Goal: Task Accomplishment & Management: Manage account settings

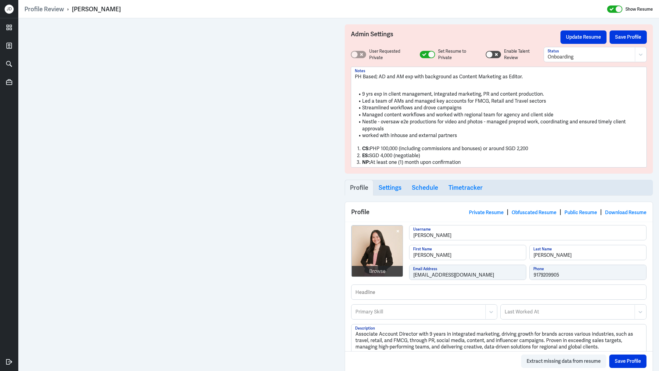
scroll to position [340, 0]
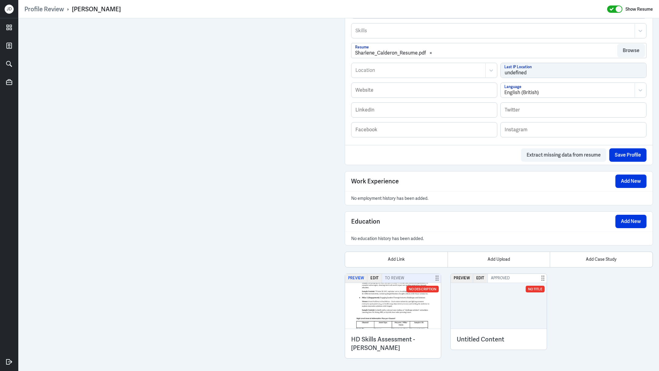
click at [356, 276] on button "Preview" at bounding box center [356, 278] width 22 height 9
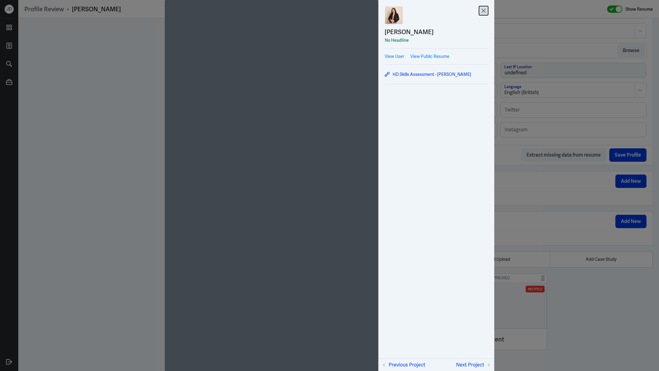
click at [485, 13] on icon at bounding box center [484, 11] width 4 height 4
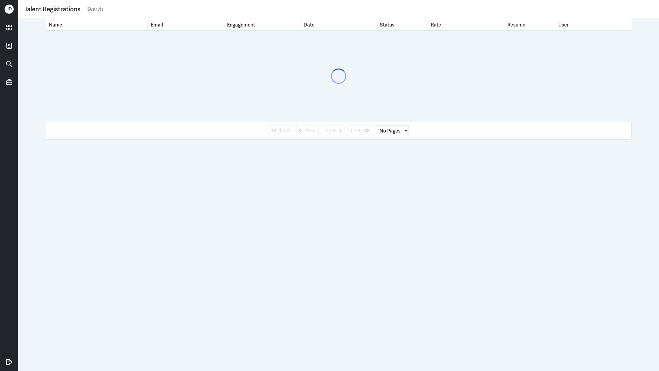
select select "1"
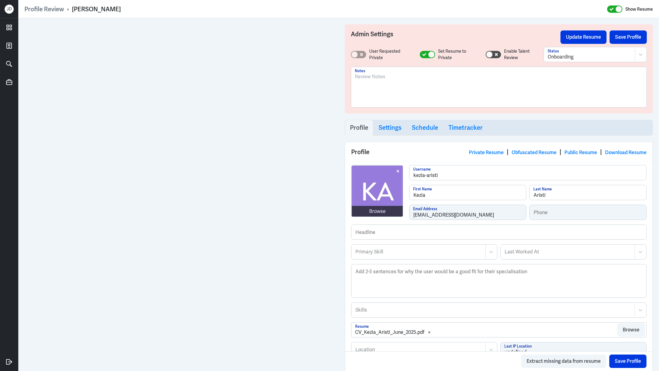
click at [387, 87] on div at bounding box center [499, 89] width 288 height 33
click at [634, 38] on button "Save Profile" at bounding box center [627, 36] width 37 height 13
click at [389, 209] on div "Browse reeneta-dutta Username [PERSON_NAME] First Name Dutta Last Name [EMAIL_A…" at bounding box center [498, 194] width 295 height 59
drag, startPoint x: 72, startPoint y: 10, endPoint x: 120, endPoint y: 12, distance: 47.9
click at [120, 12] on div "Profile Review › Reeneta Dutta Show Resume" at bounding box center [338, 9] width 628 height 8
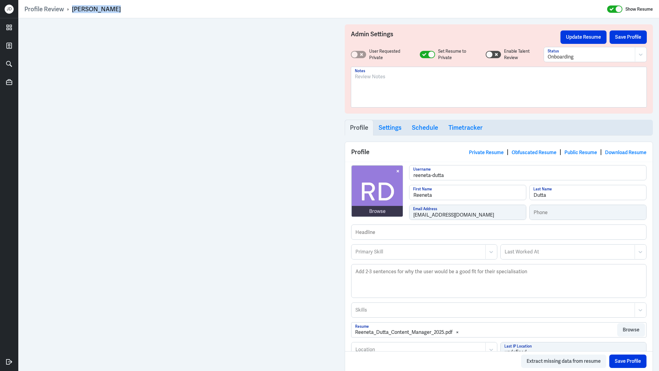
copy div "[PERSON_NAME]"
click at [379, 96] on div at bounding box center [499, 89] width 288 height 33
click at [379, 92] on div "To enrich screen reader interactions, please activate Accessibility in Grammarl…" at bounding box center [499, 89] width 288 height 33
click at [629, 38] on button "Save Profile" at bounding box center [627, 36] width 37 height 13
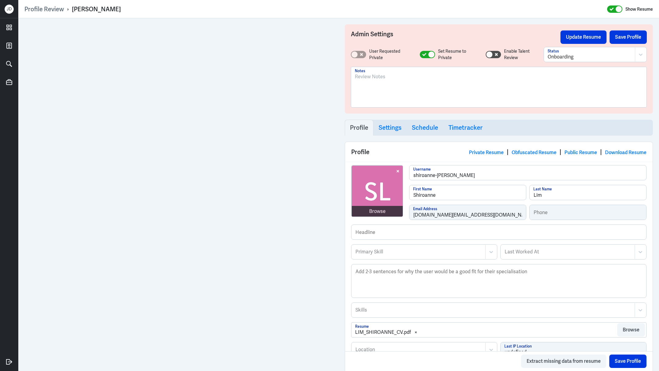
click at [396, 87] on div at bounding box center [499, 89] width 288 height 33
click at [620, 41] on button "Save Profile" at bounding box center [627, 36] width 37 height 13
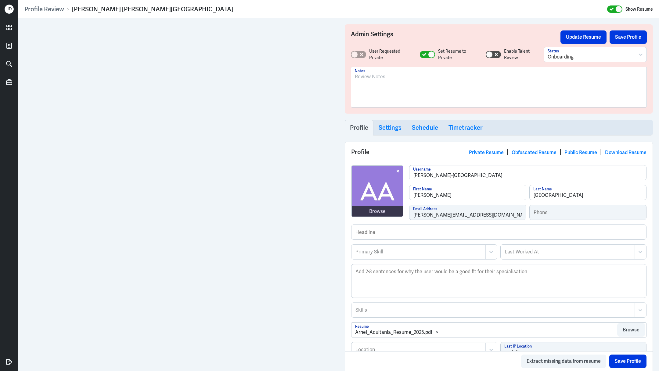
click at [387, 86] on div at bounding box center [499, 89] width 288 height 33
click at [622, 37] on button "Save Profile" at bounding box center [627, 36] width 37 height 13
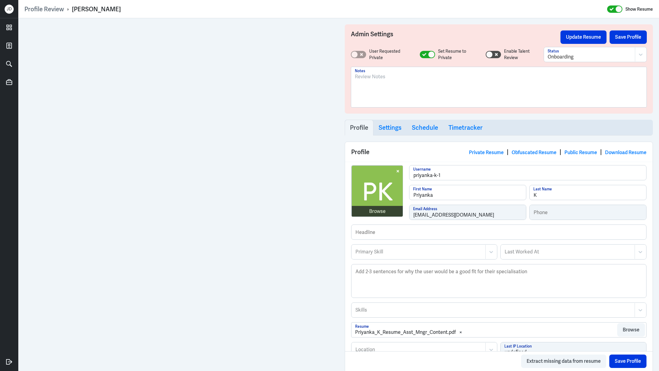
click at [386, 93] on div at bounding box center [499, 89] width 288 height 33
click at [638, 36] on button "Save Profile" at bounding box center [627, 36] width 37 height 13
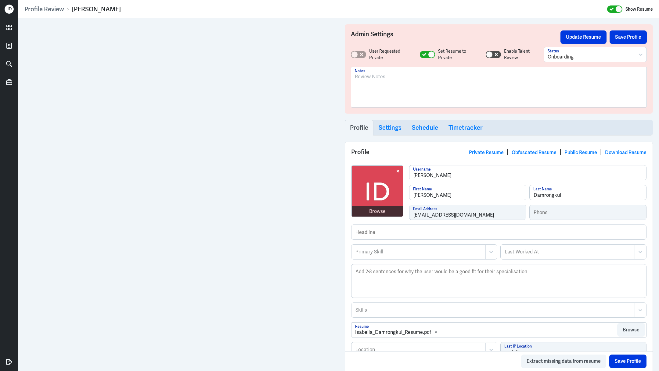
click at [360, 97] on div at bounding box center [499, 89] width 288 height 33
click at [640, 38] on button "Save Profile" at bounding box center [627, 36] width 37 height 13
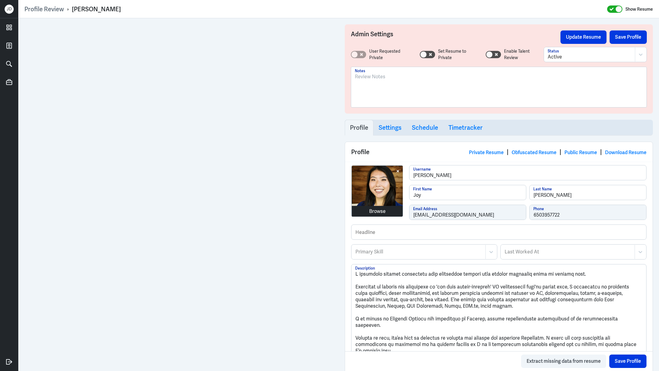
click at [386, 214] on div "Browse [PERSON_NAME] Username [PERSON_NAME] First Name [PERSON_NAME] Last Name …" at bounding box center [498, 194] width 295 height 59
click at [379, 88] on div at bounding box center [499, 89] width 288 height 33
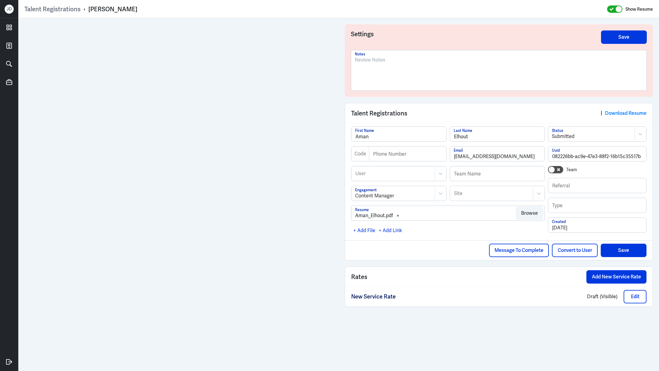
click at [374, 82] on div at bounding box center [499, 72] width 288 height 33
click at [616, 38] on button "Save" at bounding box center [624, 36] width 46 height 13
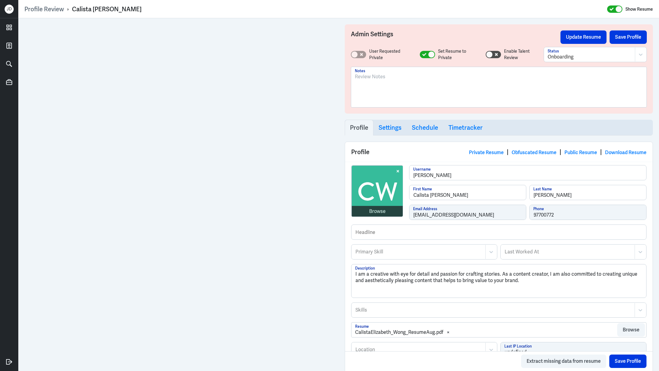
click at [410, 88] on div at bounding box center [499, 89] width 288 height 33
click at [626, 36] on button "Save Profile" at bounding box center [627, 36] width 37 height 13
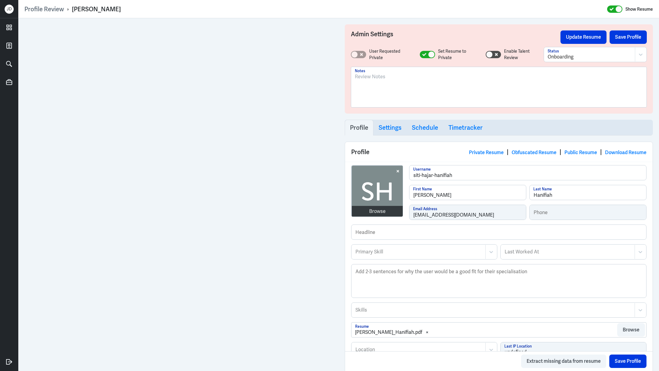
click at [380, 82] on div at bounding box center [499, 89] width 288 height 33
click at [627, 38] on button "Save Profile" at bounding box center [627, 36] width 37 height 13
click at [379, 95] on div at bounding box center [499, 89] width 288 height 33
